Goal: Book appointment/travel/reservation

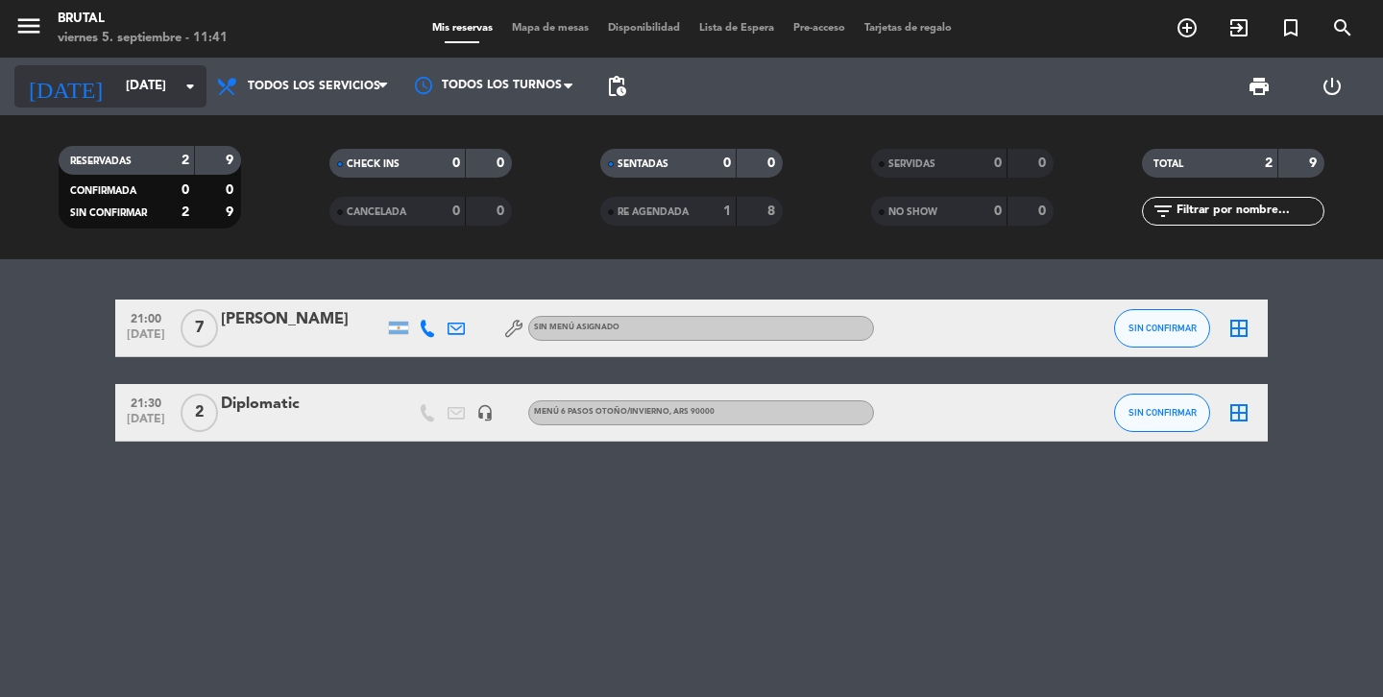
click at [125, 83] on input "[DATE]" at bounding box center [200, 86] width 169 height 35
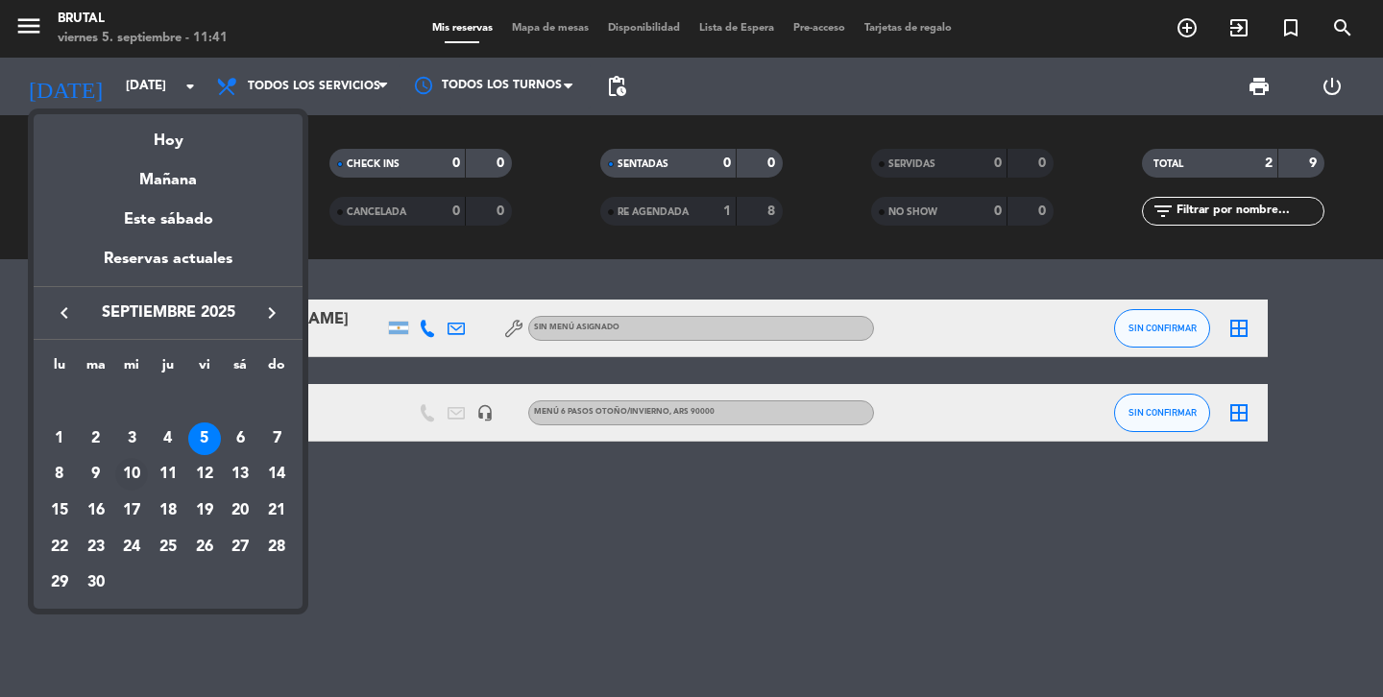
click at [128, 479] on div "10" at bounding box center [131, 474] width 33 height 33
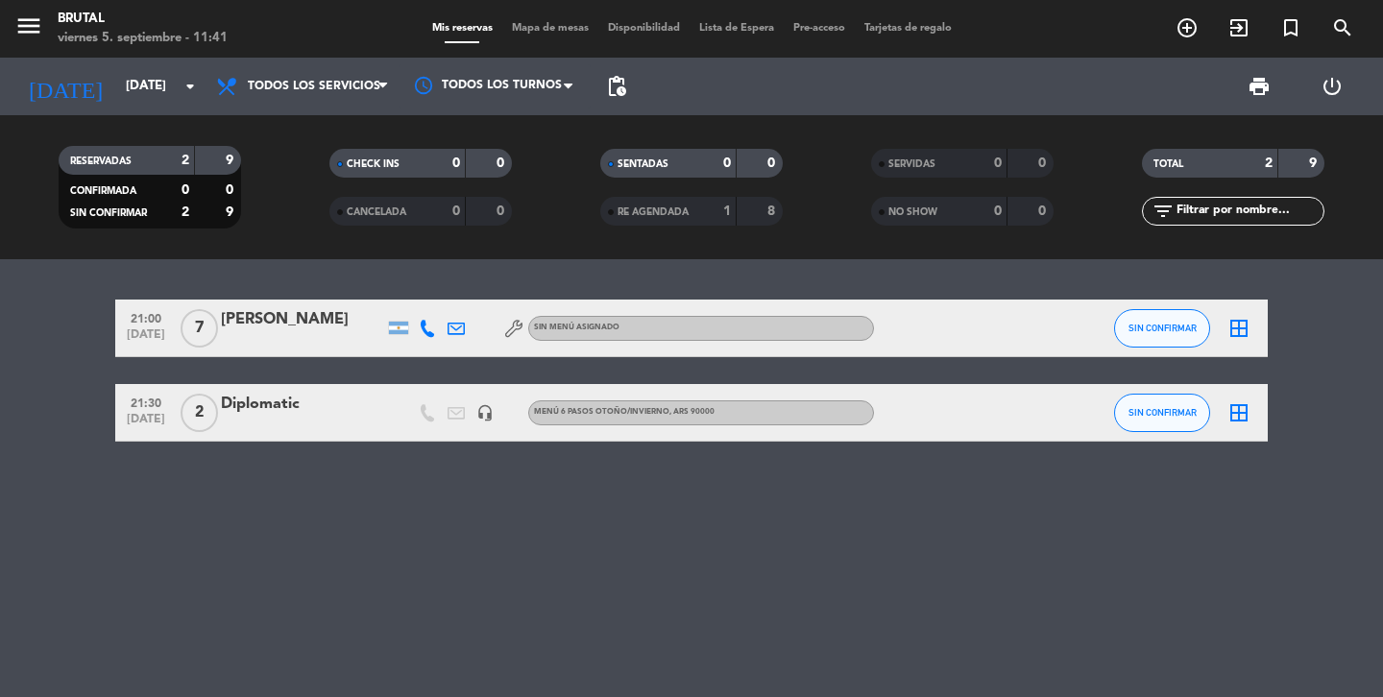
type input "[DATE]"
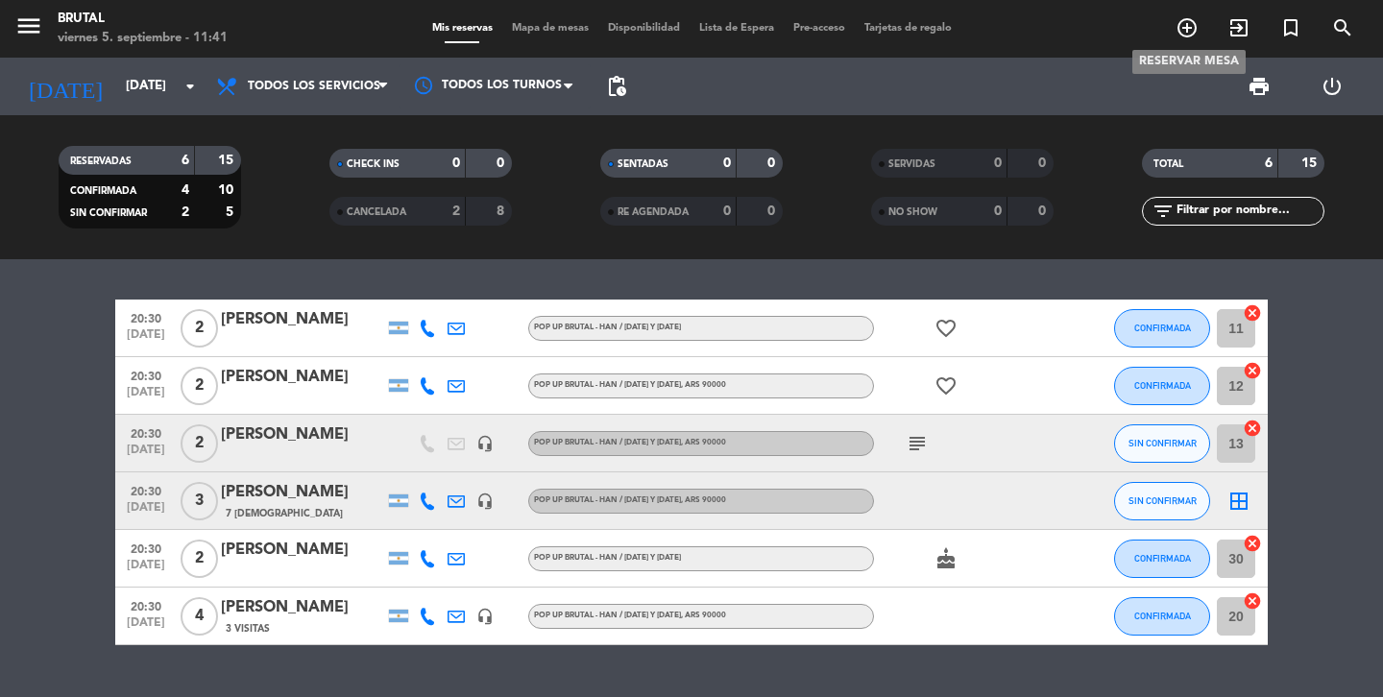
click at [1189, 26] on icon "add_circle_outline" at bounding box center [1187, 27] width 23 height 23
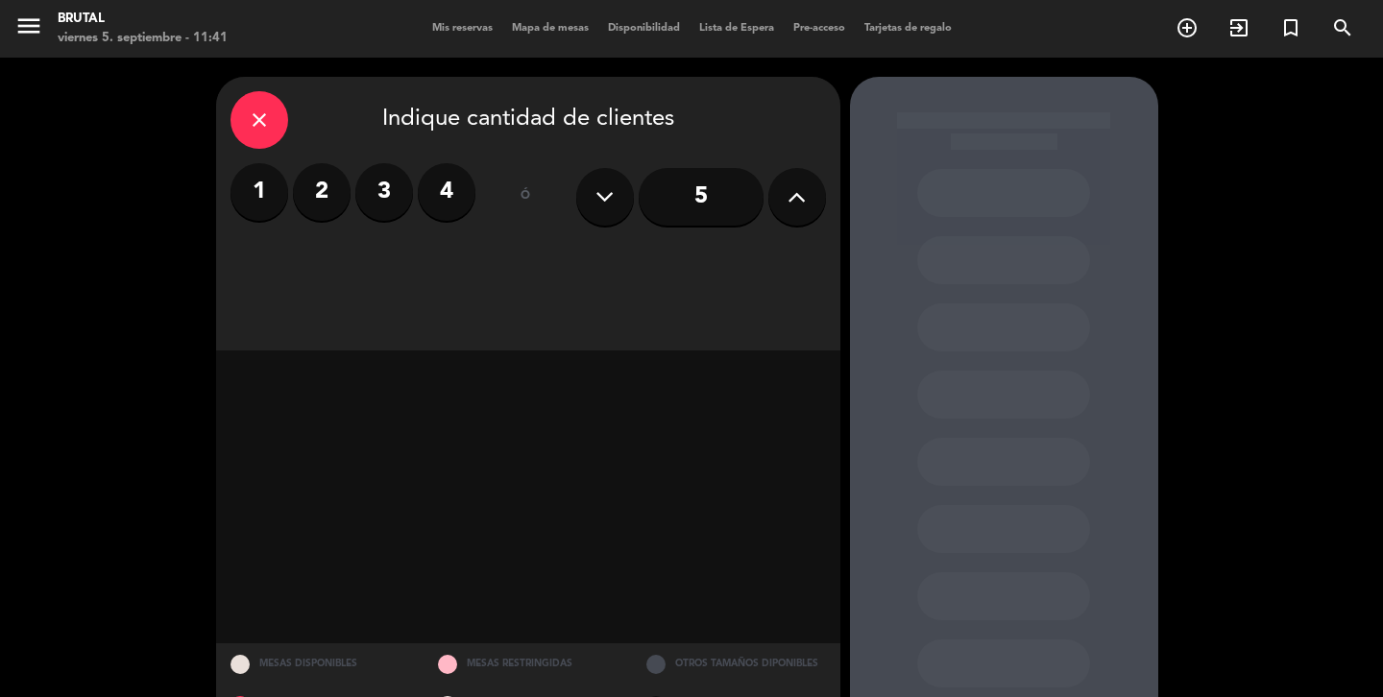
click at [328, 193] on label "2" at bounding box center [322, 192] width 58 height 58
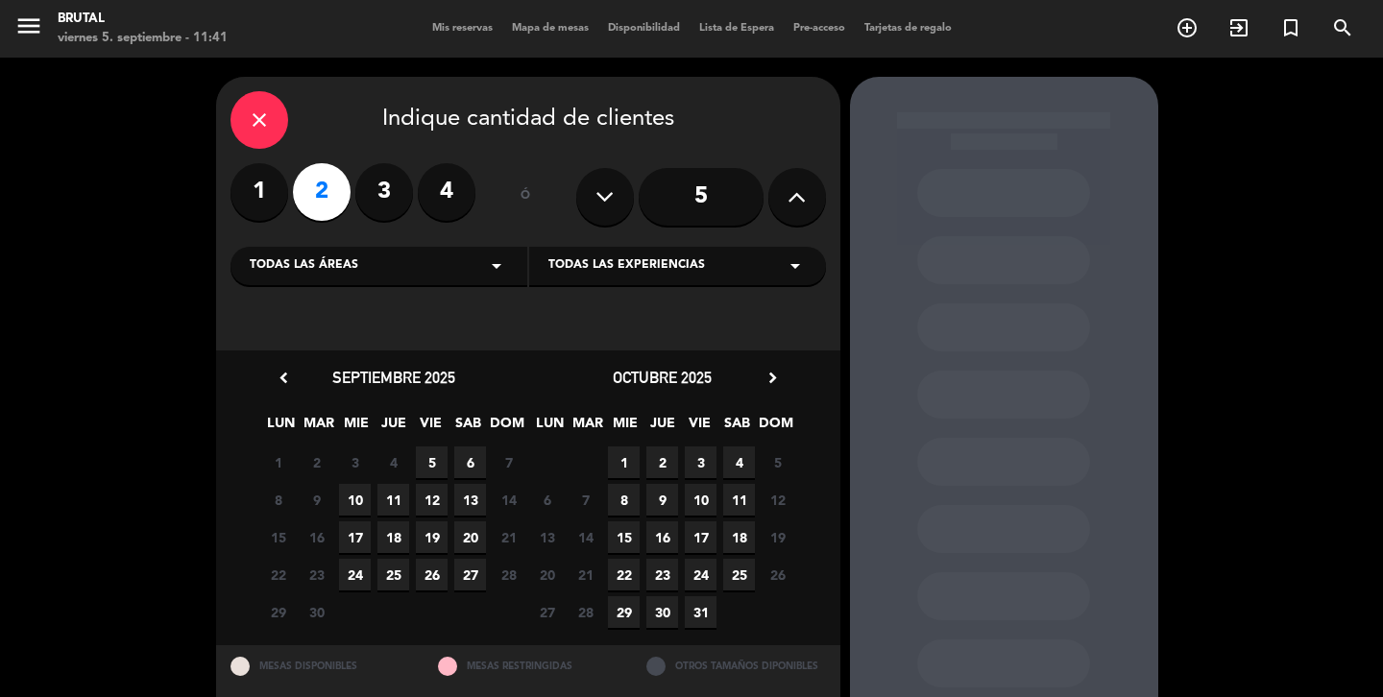
click at [354, 502] on span "10" at bounding box center [355, 500] width 32 height 32
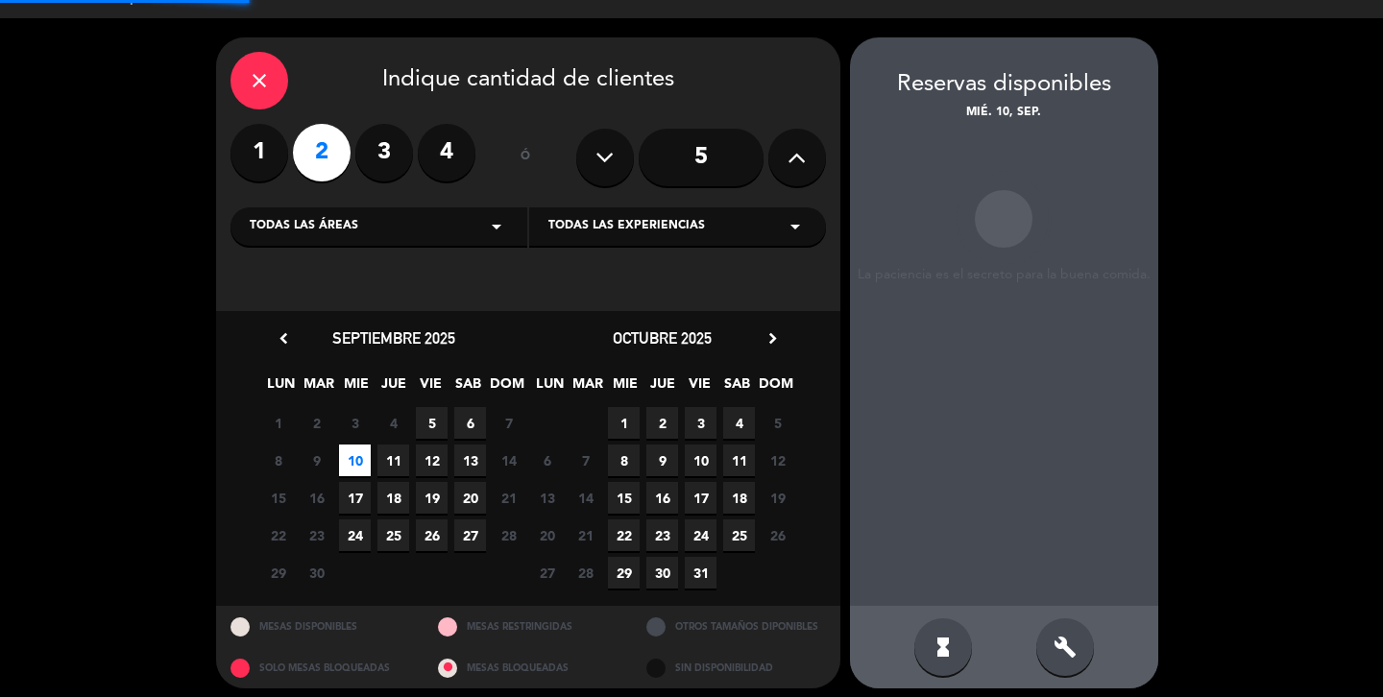
scroll to position [49, 0]
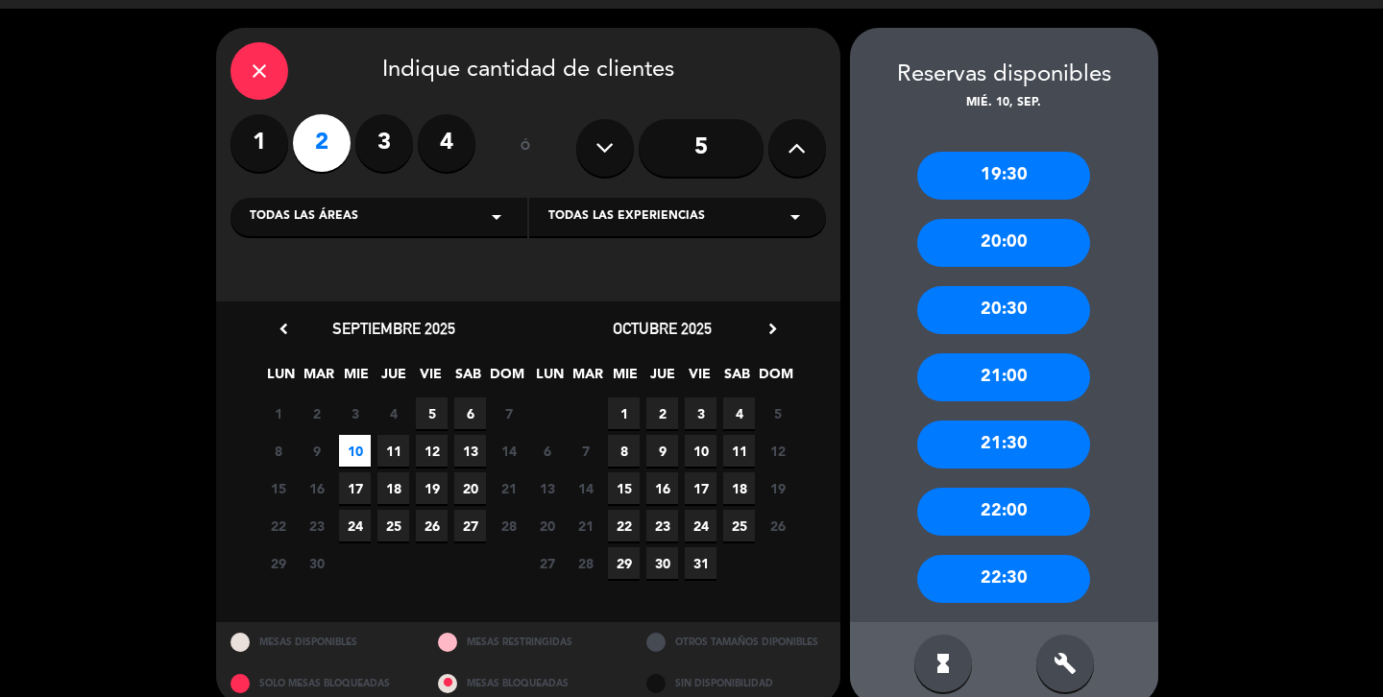
click at [1000, 316] on div "20:30" at bounding box center [1003, 310] width 173 height 48
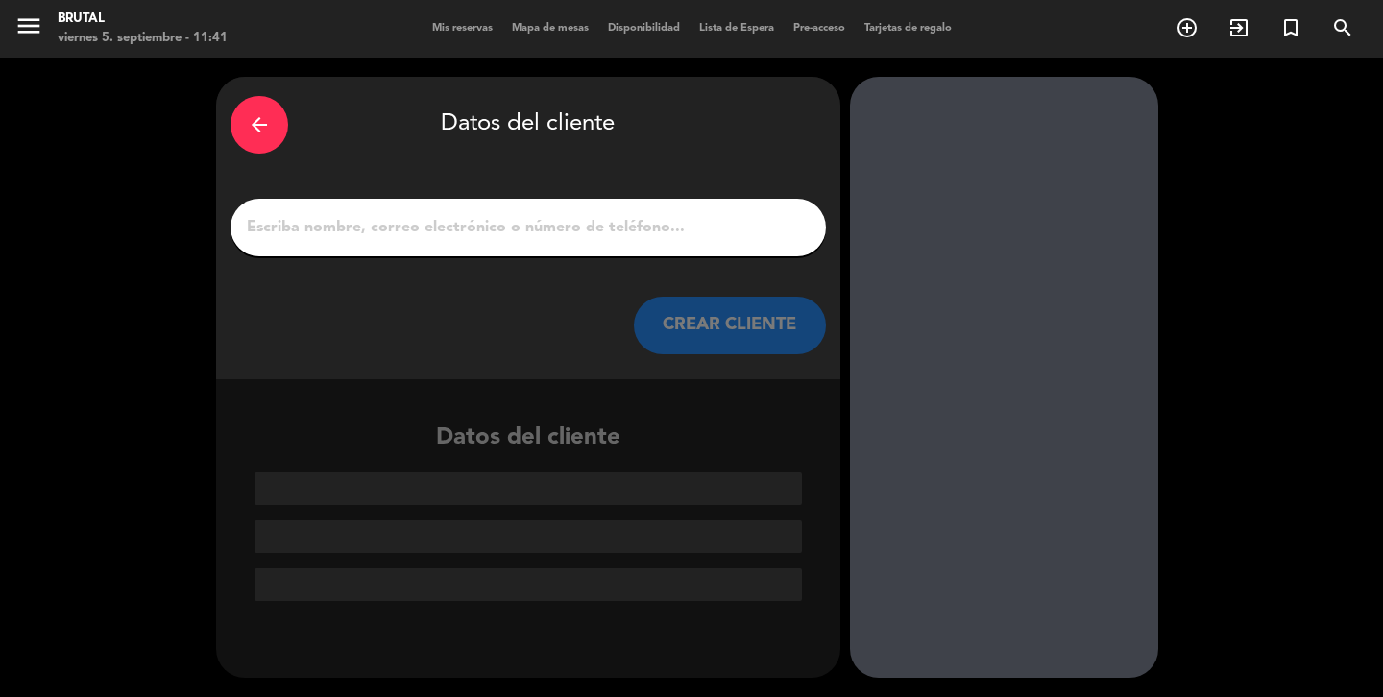
scroll to position [0, 0]
click at [459, 232] on input "1" at bounding box center [528, 227] width 567 height 27
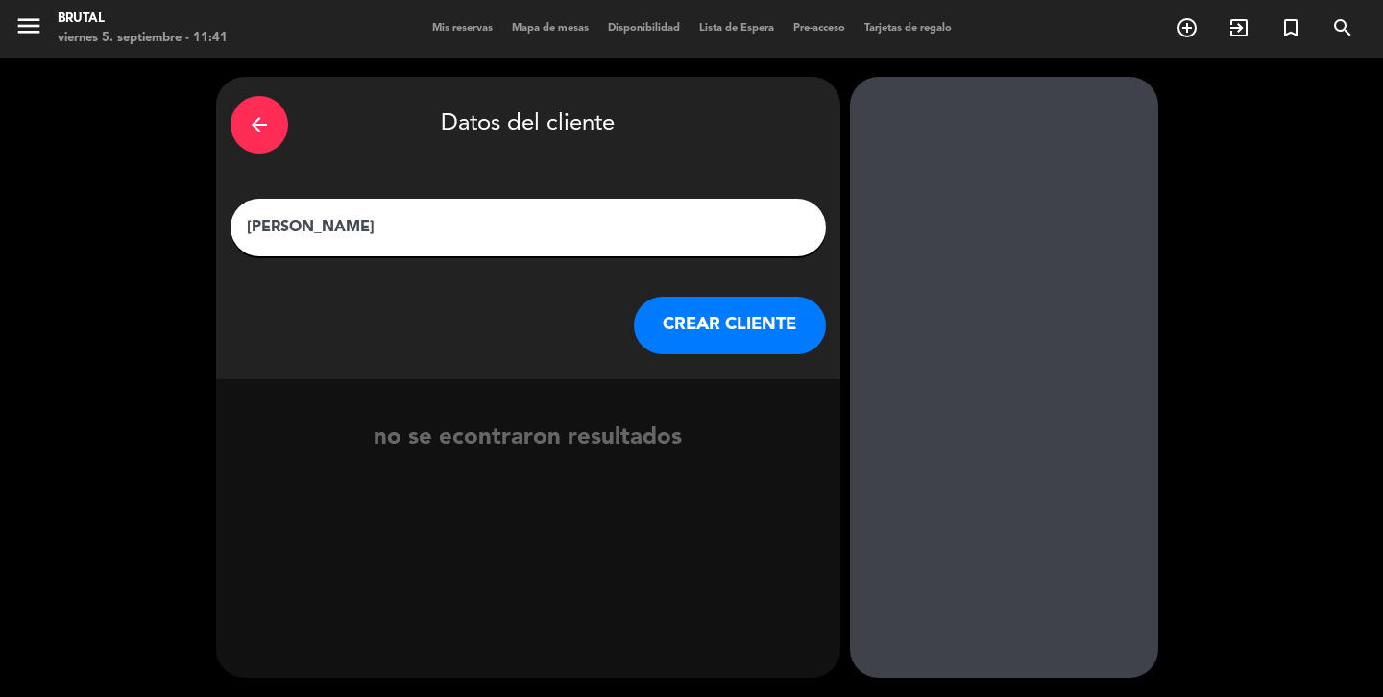
type input "[PERSON_NAME]"
click at [718, 331] on button "CREAR CLIENTE" at bounding box center [730, 326] width 192 height 58
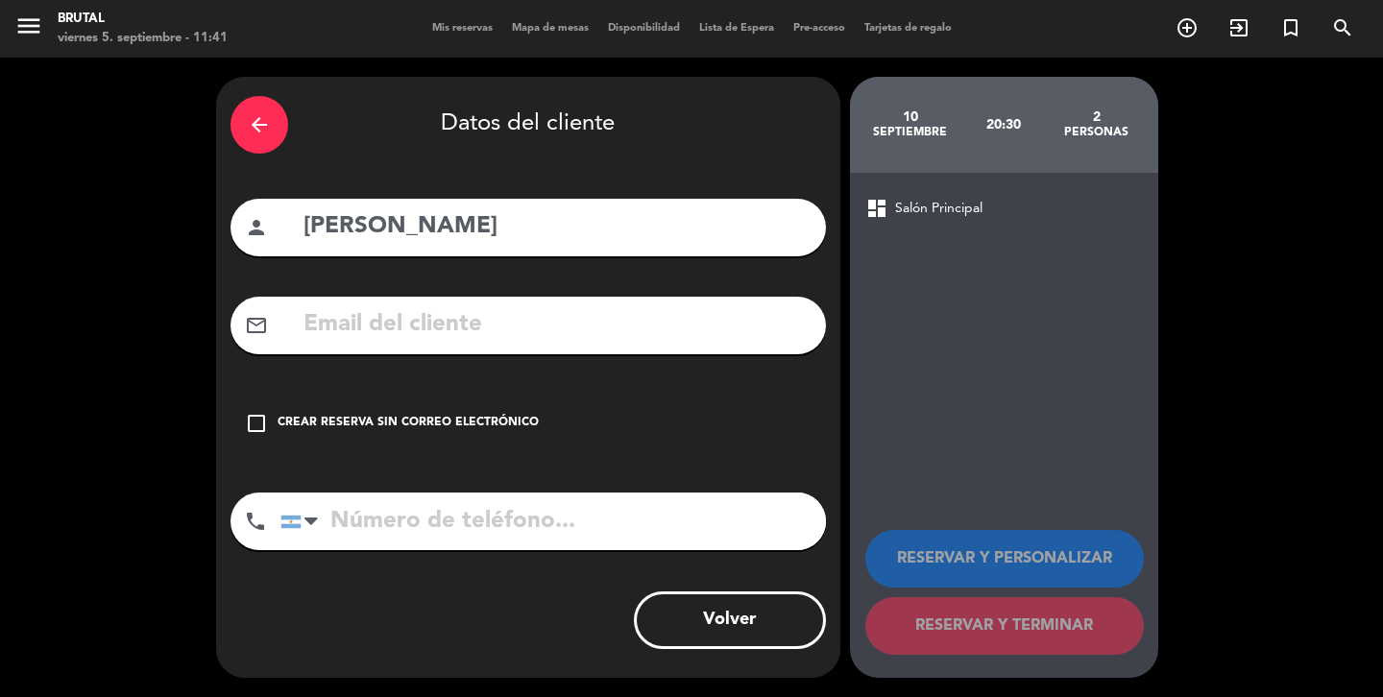
click at [370, 334] on input "text" at bounding box center [557, 325] width 510 height 39
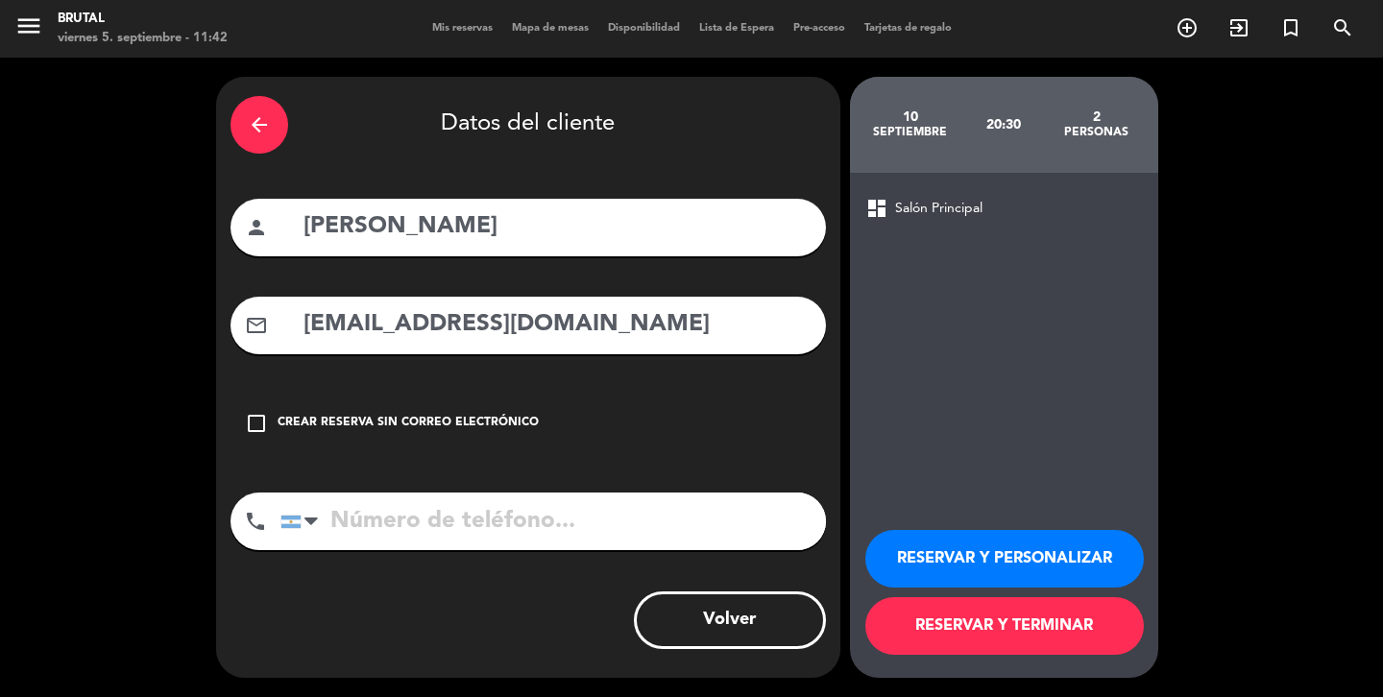
type input "[EMAIL_ADDRESS][DOMAIN_NAME]"
click at [392, 523] on input "tel" at bounding box center [554, 522] width 546 height 58
type input "2615500588"
click at [1001, 567] on button "RESERVAR Y PERSONALIZAR" at bounding box center [1005, 559] width 279 height 58
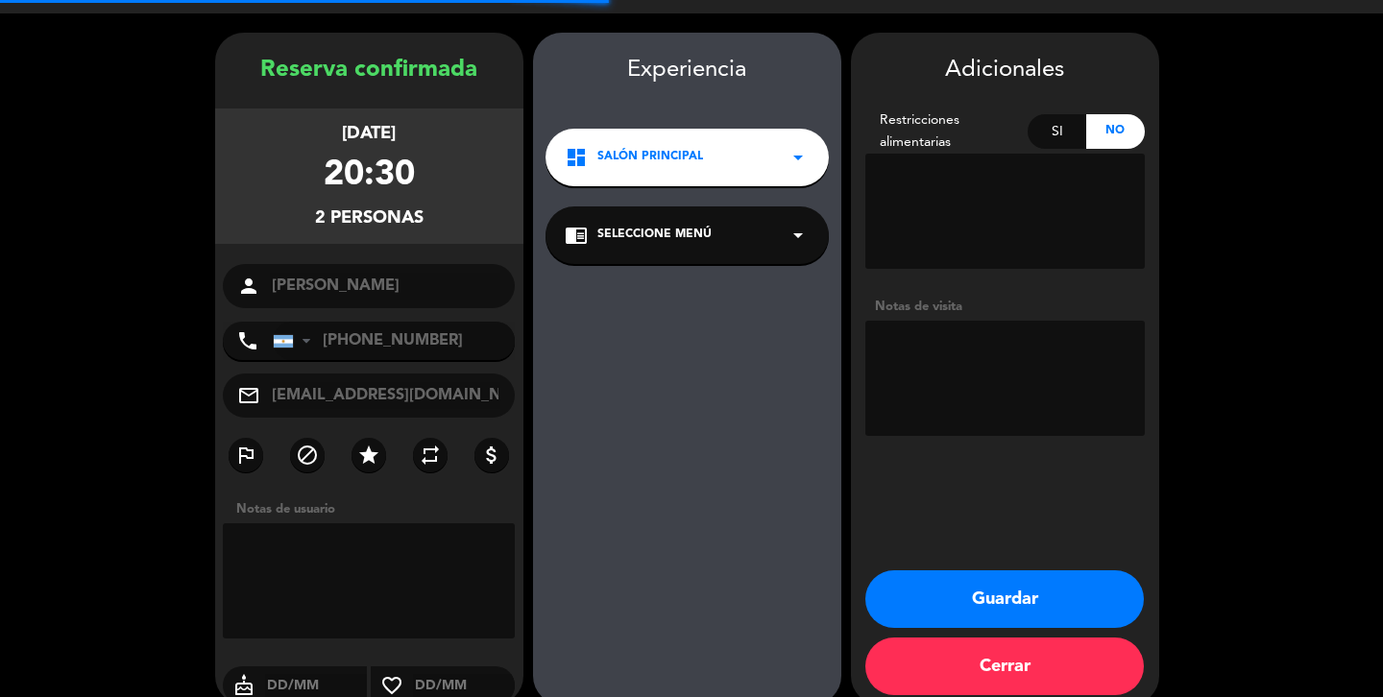
scroll to position [71, 0]
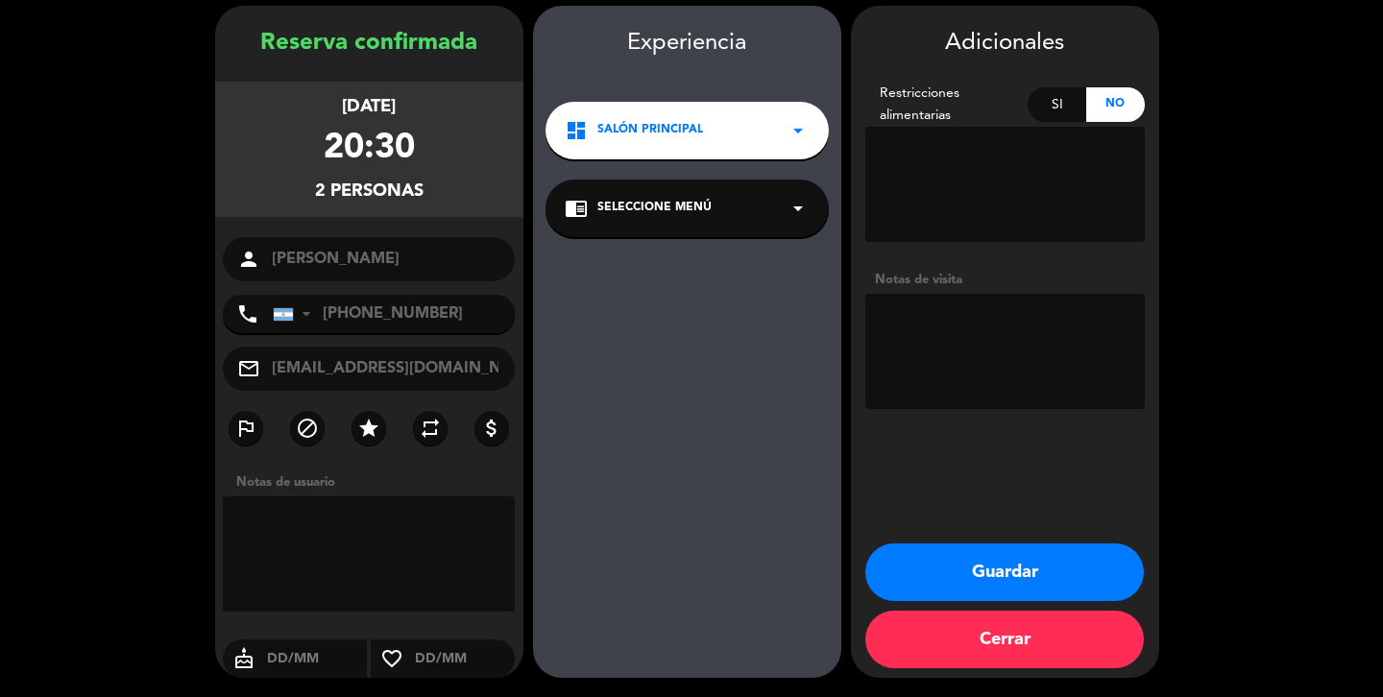
click at [733, 219] on div "chrome_reader_mode Seleccione Menú arrow_drop_down" at bounding box center [687, 209] width 283 height 58
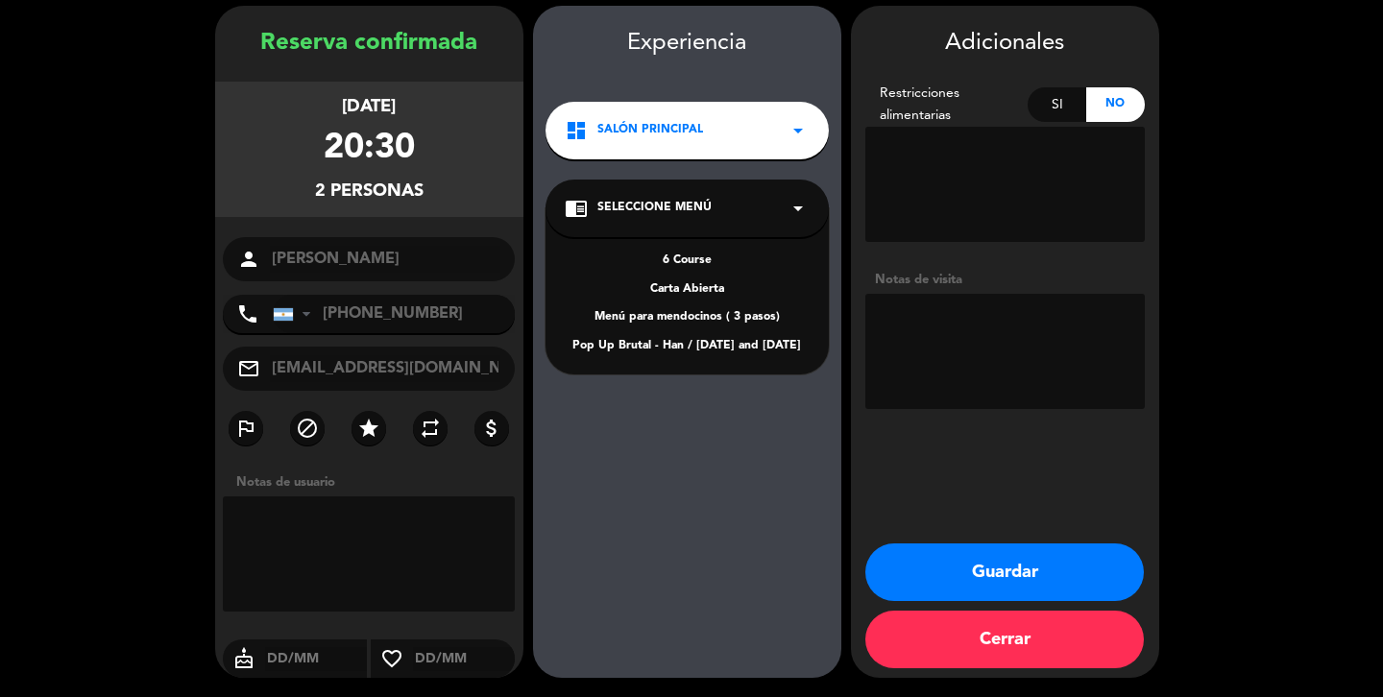
click at [666, 348] on div "Pop Up Brutal - Han / [DATE] and [DATE]" at bounding box center [687, 346] width 245 height 19
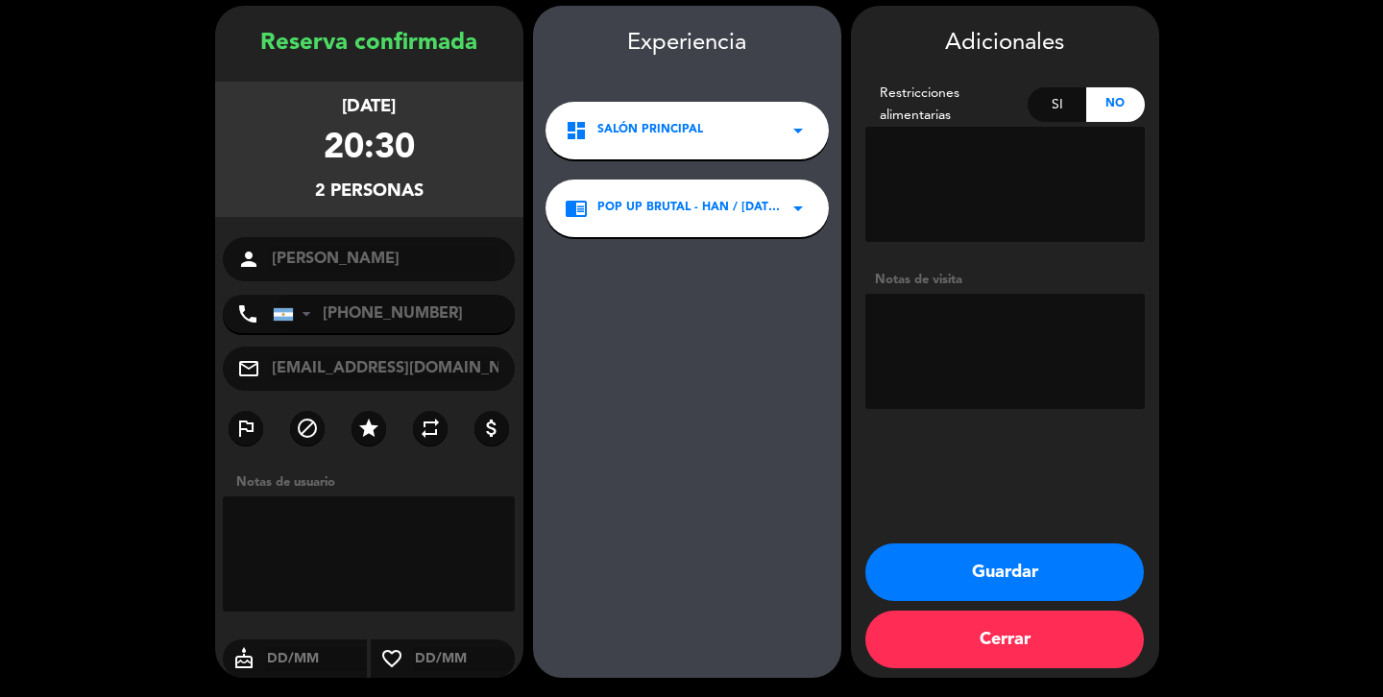
click at [1022, 565] on button "Guardar" at bounding box center [1005, 573] width 279 height 58
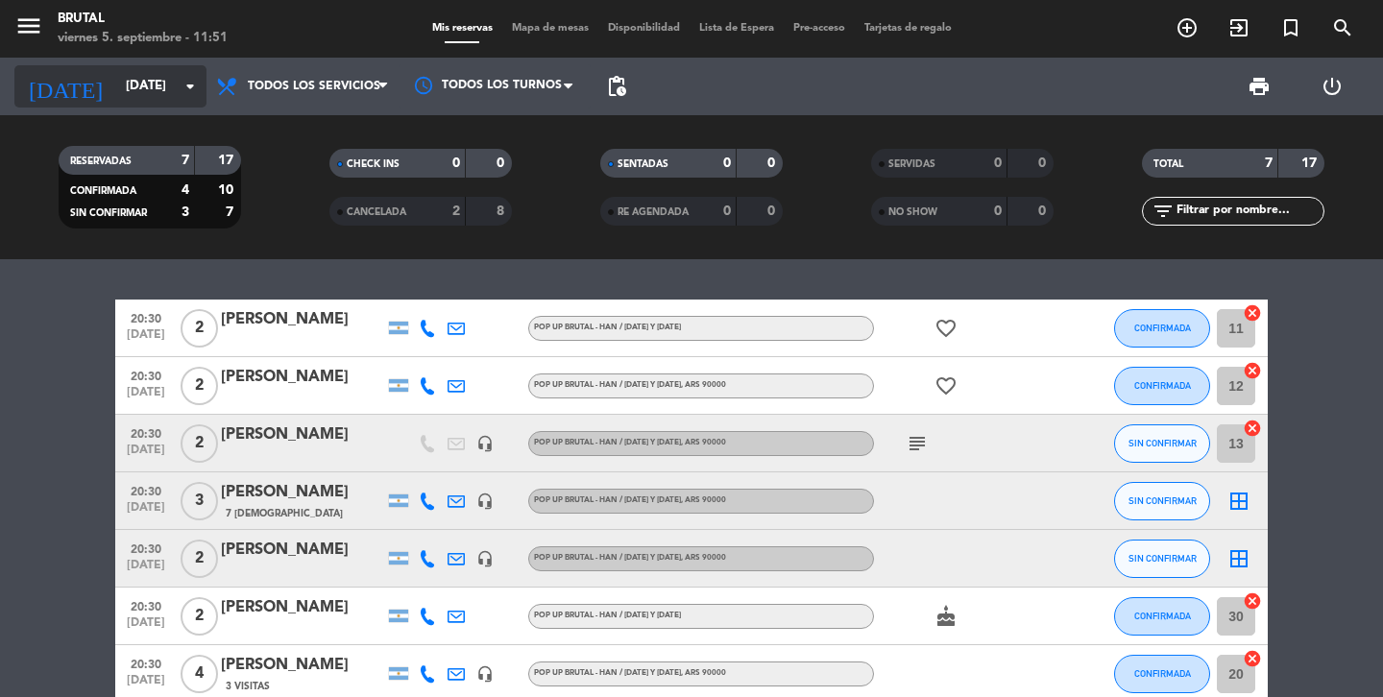
click at [121, 87] on input "[DATE]" at bounding box center [200, 86] width 169 height 35
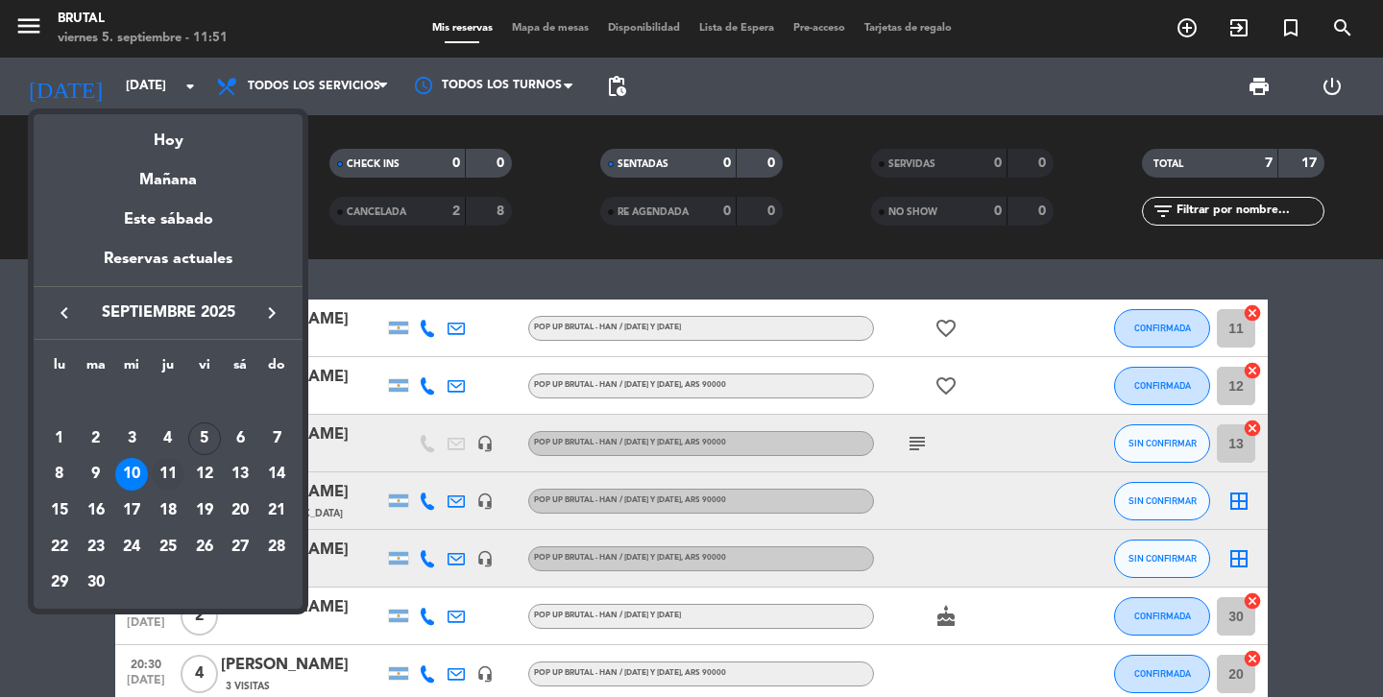
click at [168, 468] on div "11" at bounding box center [168, 474] width 33 height 33
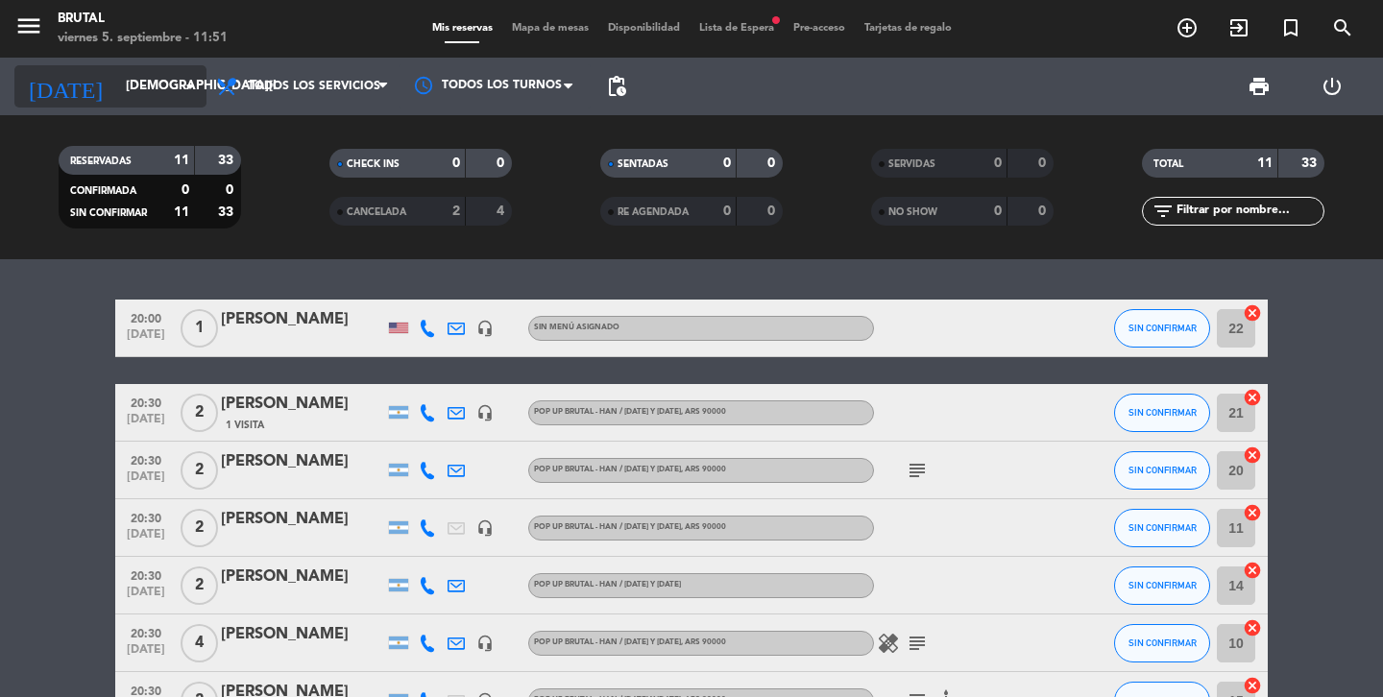
click at [121, 95] on input "[DEMOGRAPHIC_DATA][DATE]" at bounding box center [200, 86] width 169 height 35
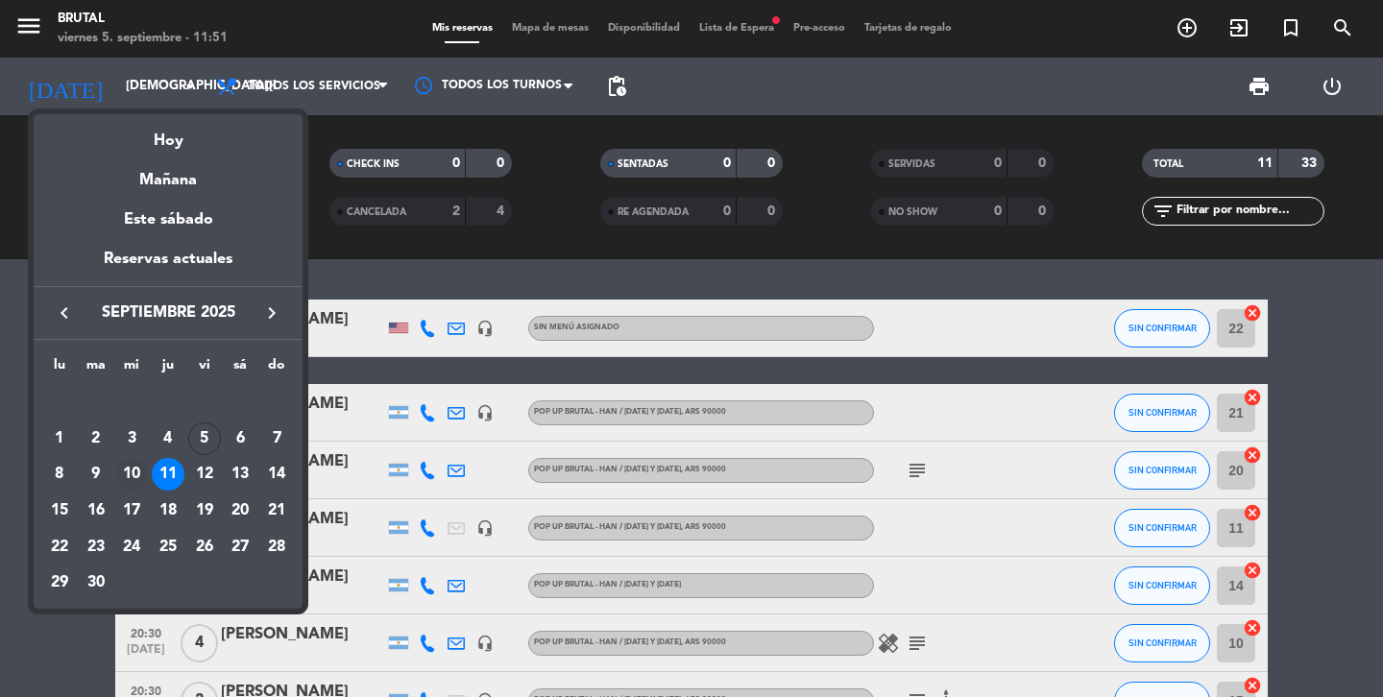
click at [132, 475] on div "10" at bounding box center [131, 474] width 33 height 33
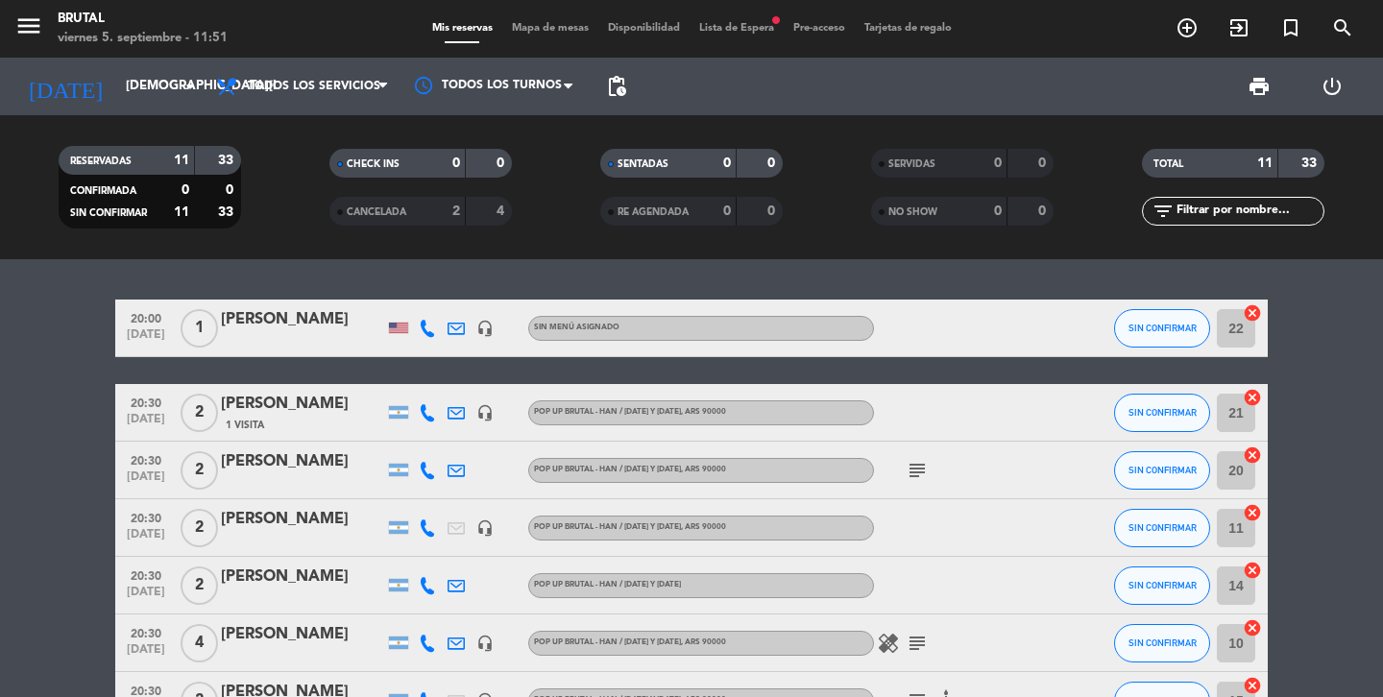
type input "[DATE]"
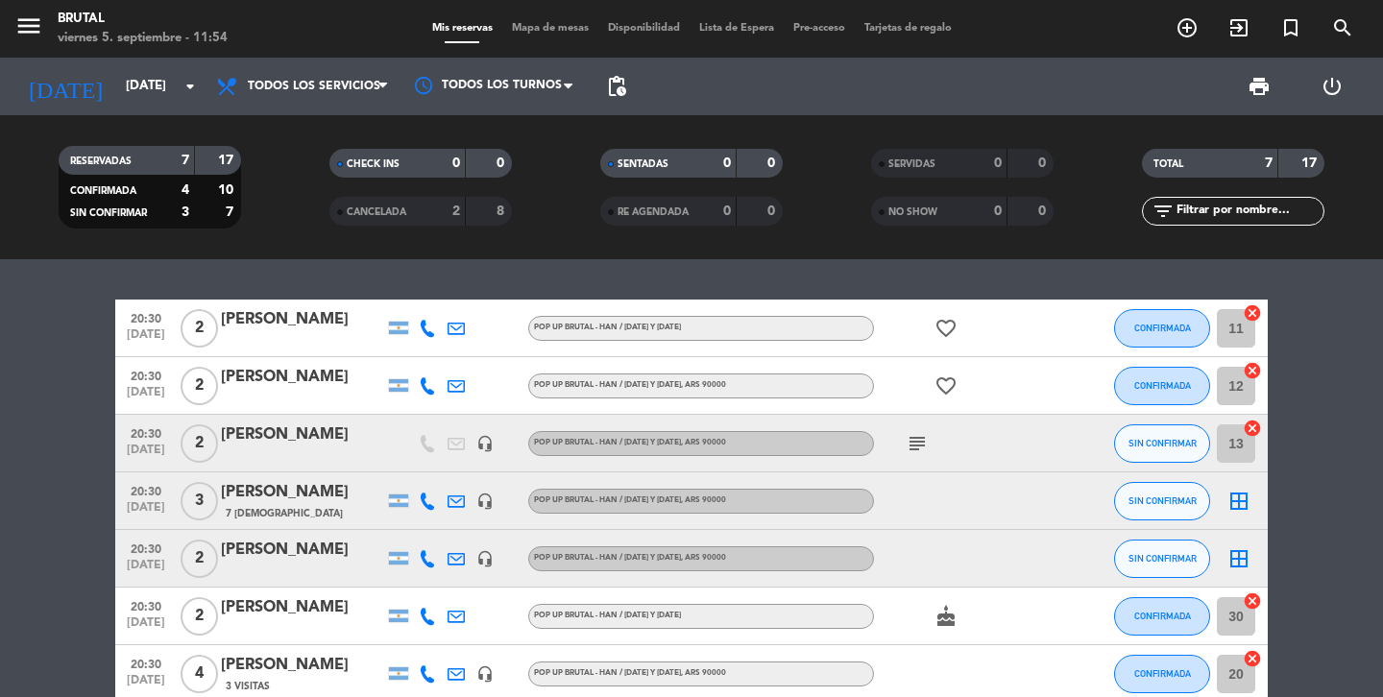
click at [312, 567] on div at bounding box center [302, 571] width 163 height 15
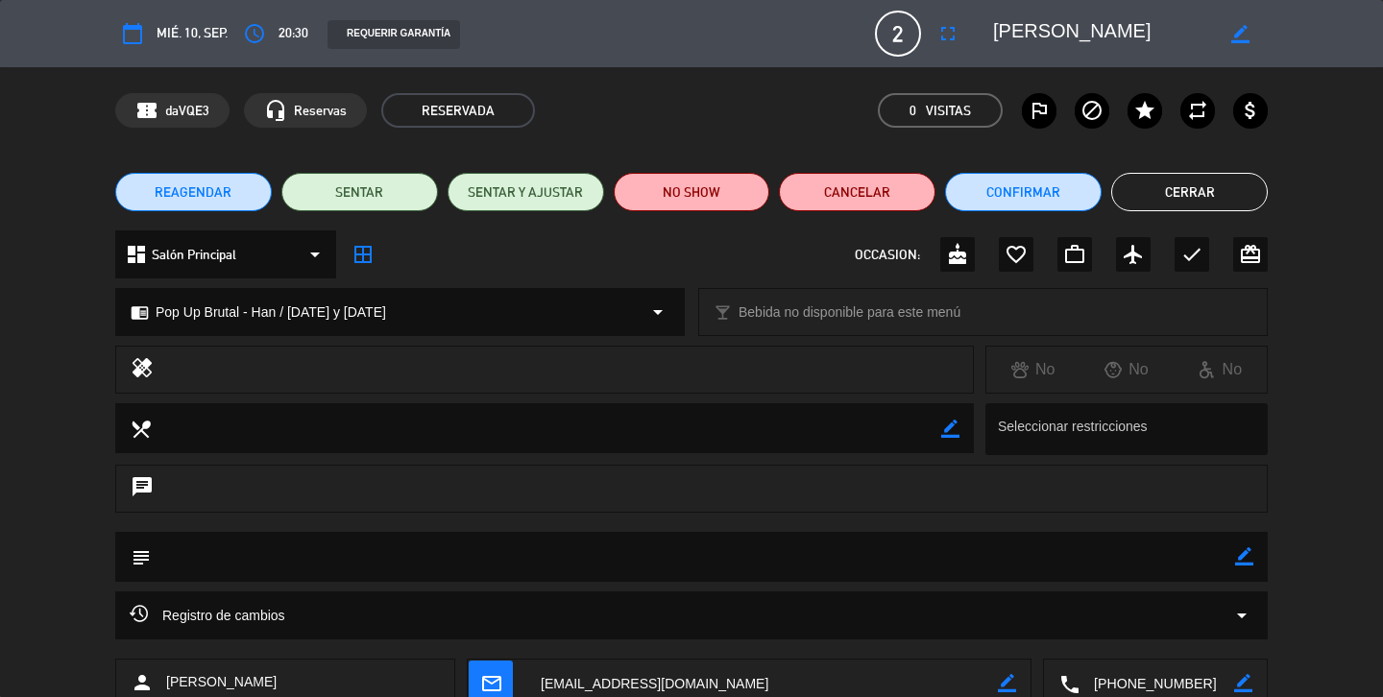
click at [1246, 555] on icon "border_color" at bounding box center [1244, 557] width 18 height 18
click at [485, 567] on textarea at bounding box center [693, 556] width 1085 height 49
type textarea "Pagan en efectivo, 10% de descuento, son colegas del resto [PERSON_NAME]"
click at [1246, 558] on icon at bounding box center [1244, 557] width 18 height 18
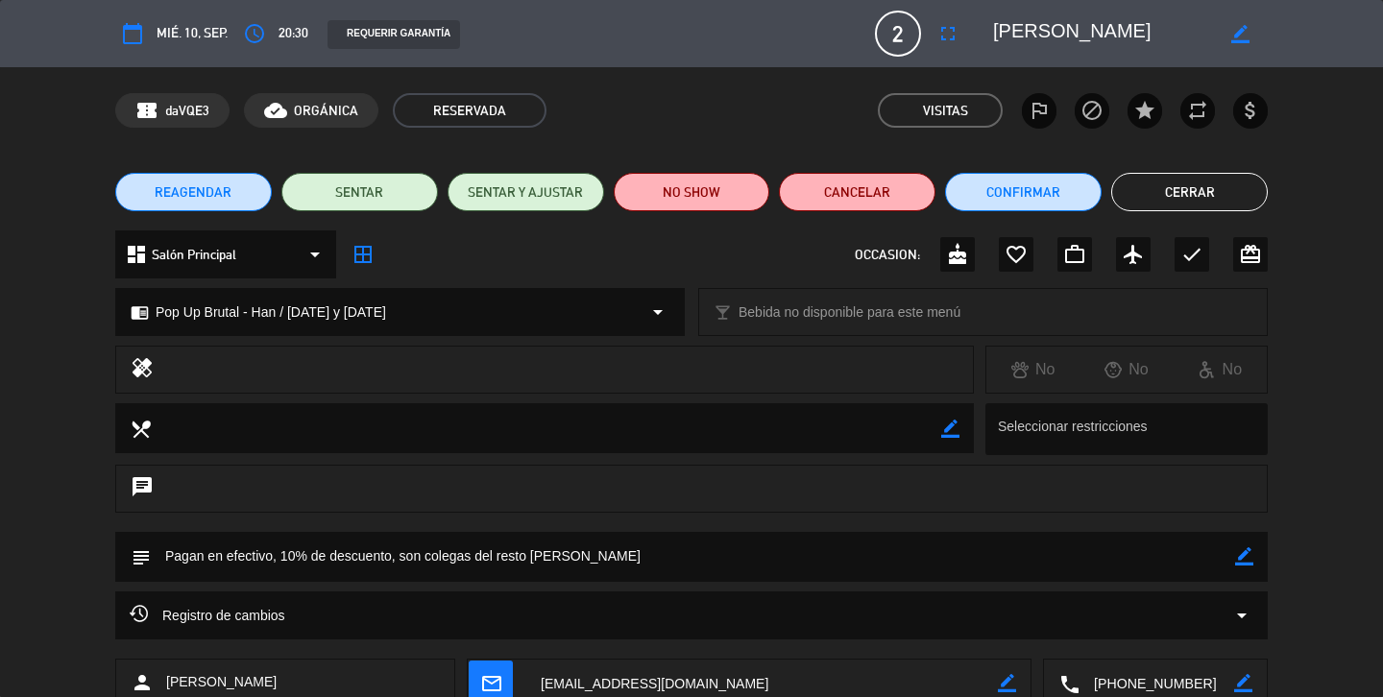
click at [1169, 179] on button "Cerrar" at bounding box center [1190, 192] width 157 height 38
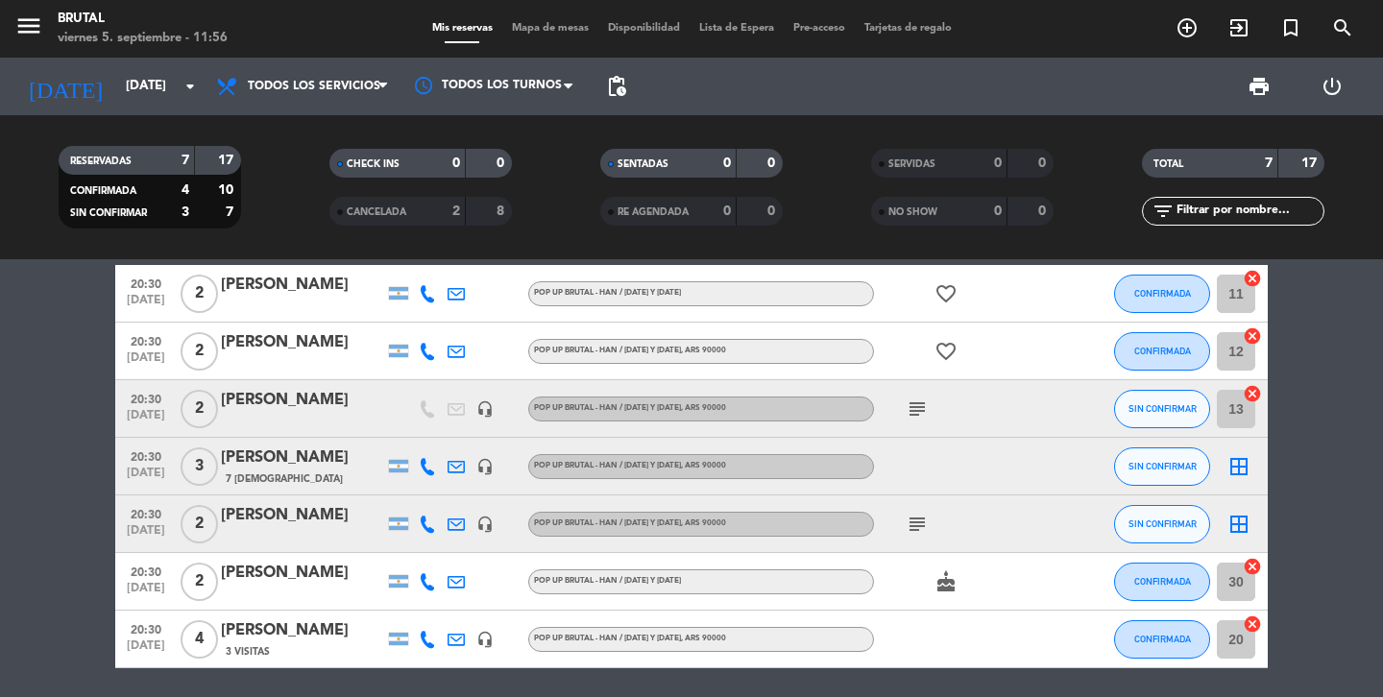
scroll to position [25, 0]
